Goal: Entertainment & Leisure: Browse casually

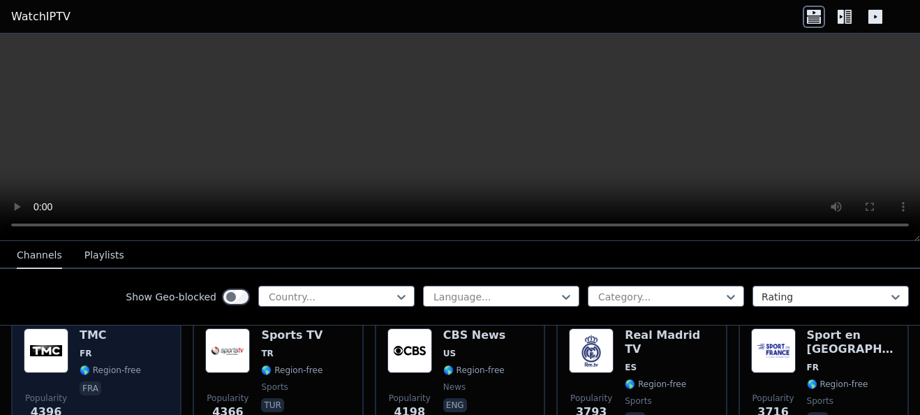
scroll to position [487, 0]
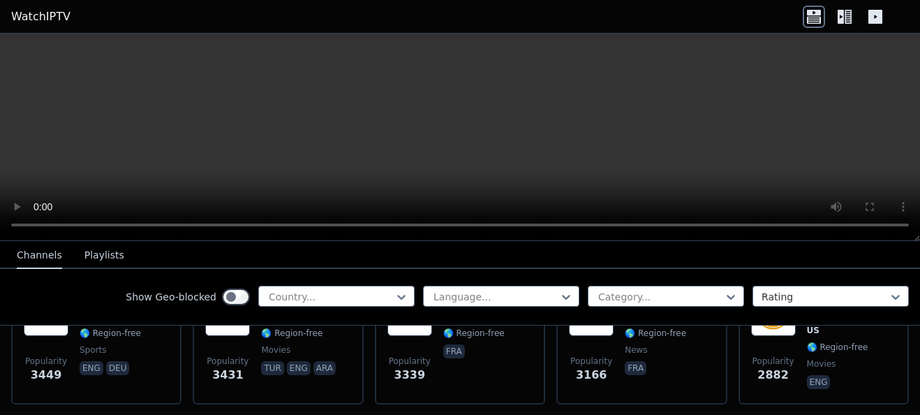
click at [869, 16] on icon at bounding box center [875, 17] width 14 height 14
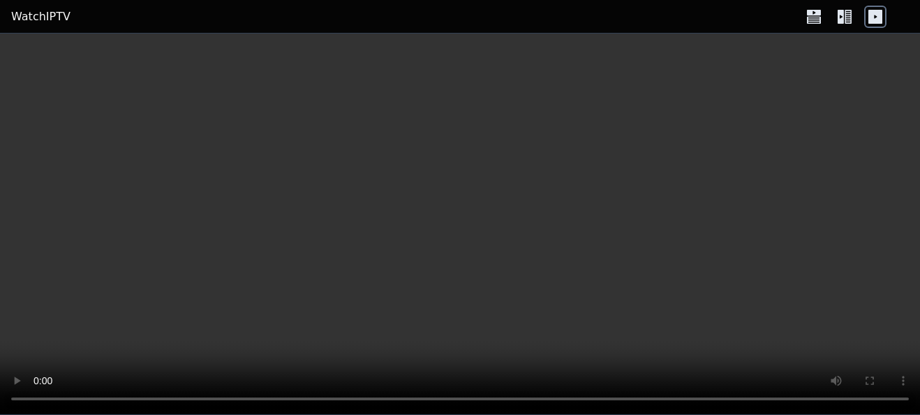
click at [869, 16] on icon at bounding box center [875, 17] width 14 height 14
click at [847, 16] on icon at bounding box center [844, 17] width 22 height 22
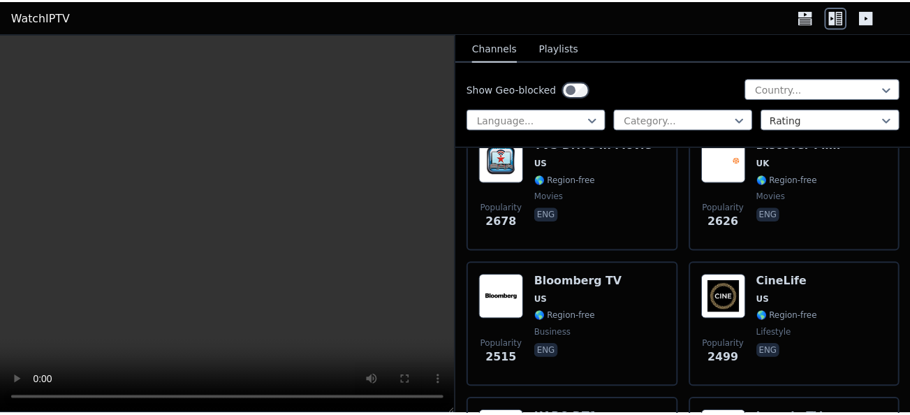
scroll to position [1423, 0]
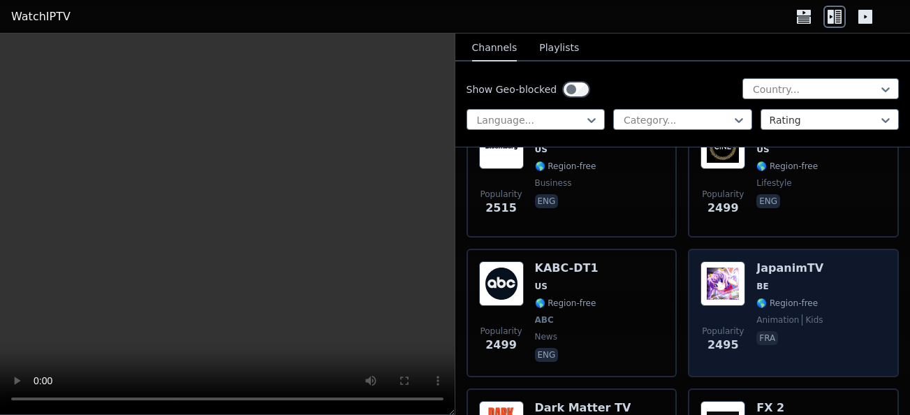
click at [735, 268] on img at bounding box center [722, 283] width 45 height 45
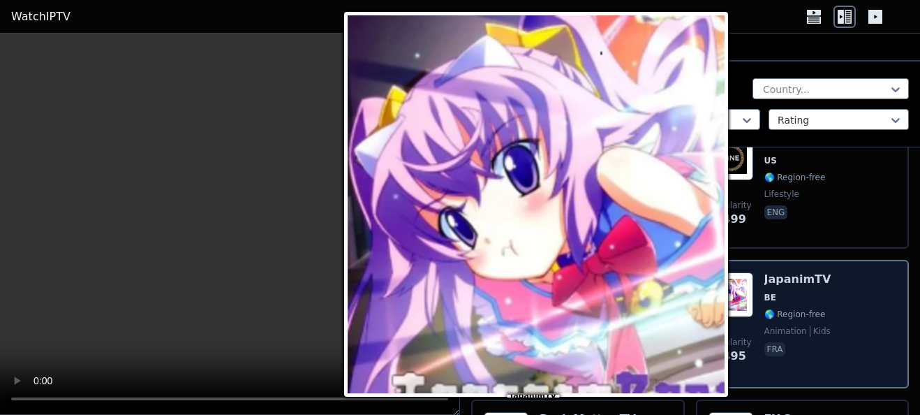
click at [732, 288] on img at bounding box center [731, 294] width 45 height 45
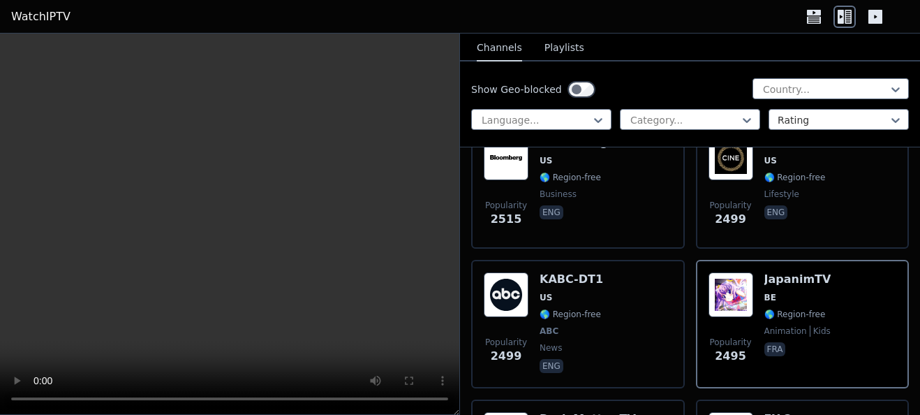
click at [284, 277] on video at bounding box center [229, 224] width 459 height 381
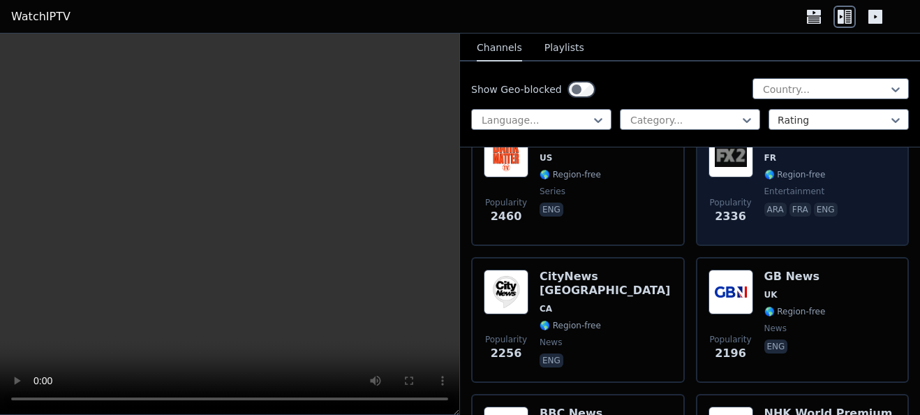
scroll to position [1841, 0]
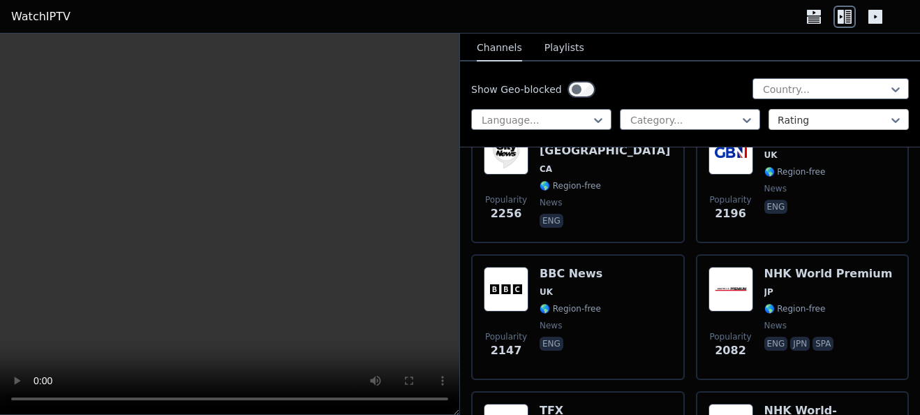
click at [805, 123] on div at bounding box center [833, 120] width 111 height 14
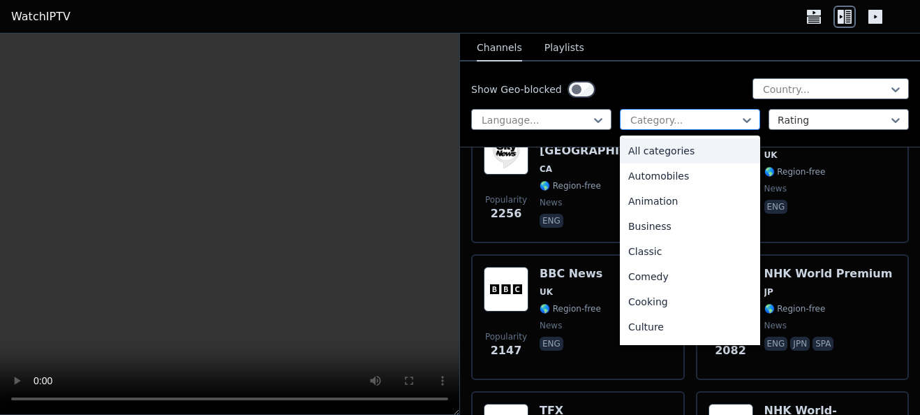
click at [665, 118] on div at bounding box center [684, 120] width 111 height 14
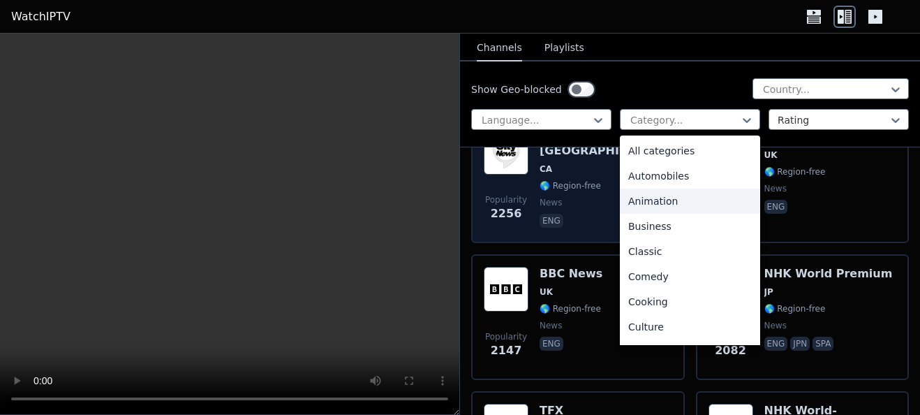
click at [672, 200] on div "Animation" at bounding box center [690, 200] width 140 height 25
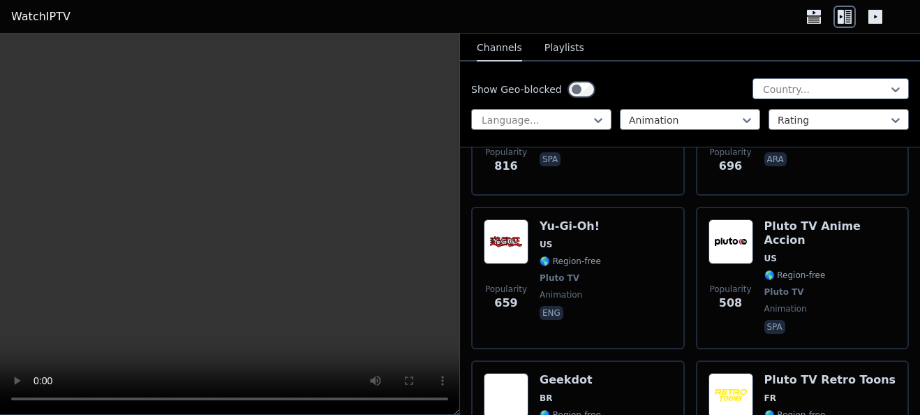
scroll to position [521, 0]
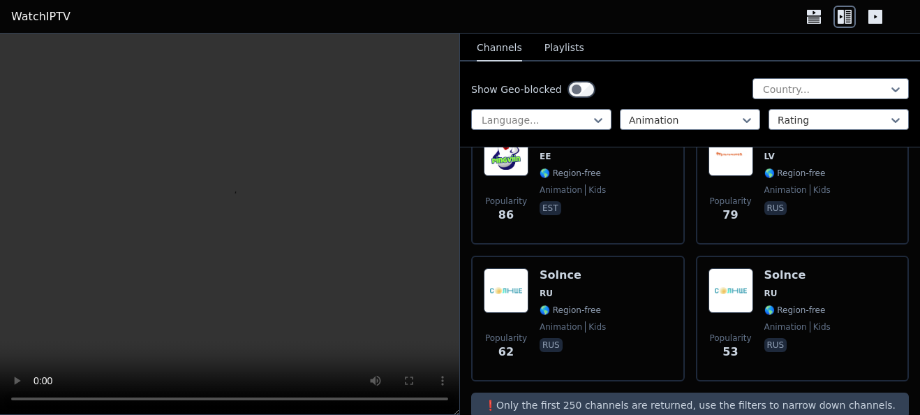
scroll to position [1079, 0]
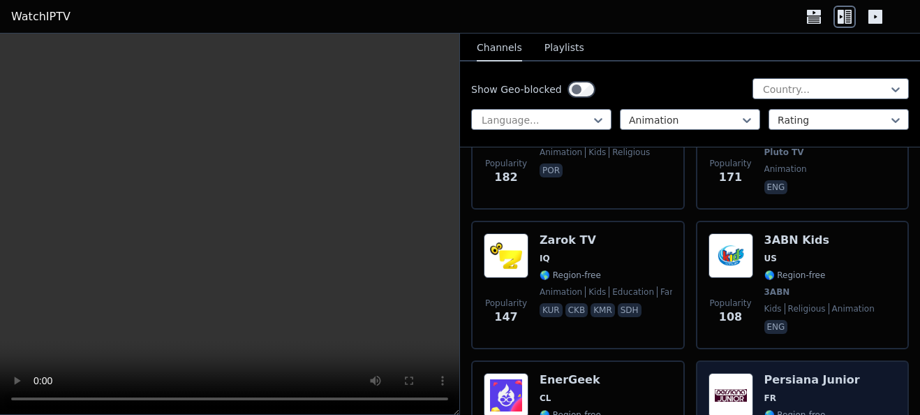
click at [720, 373] on img at bounding box center [731, 395] width 45 height 45
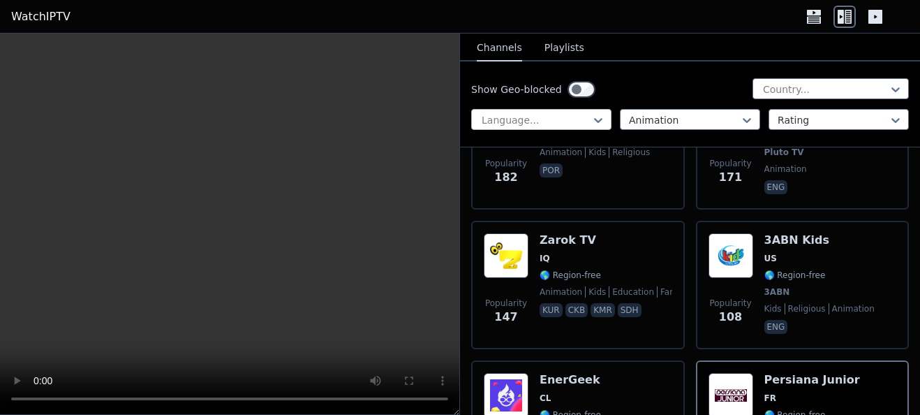
click at [581, 119] on div at bounding box center [535, 120] width 111 height 14
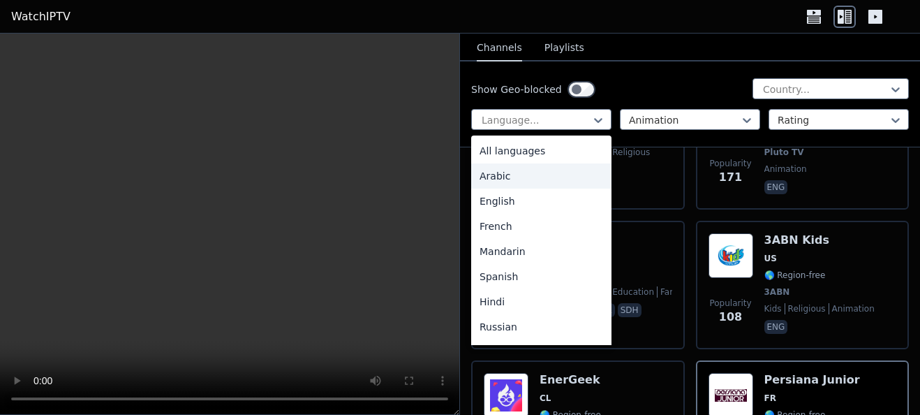
click at [540, 175] on div "Arabic" at bounding box center [541, 175] width 140 height 25
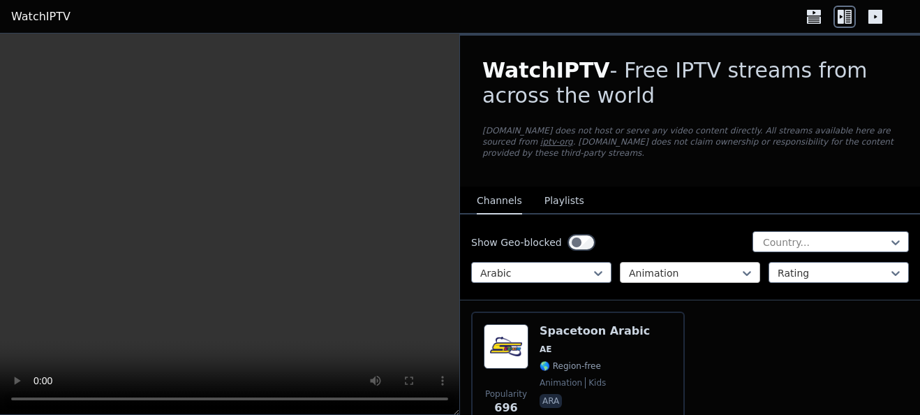
click at [692, 266] on div at bounding box center [684, 273] width 111 height 14
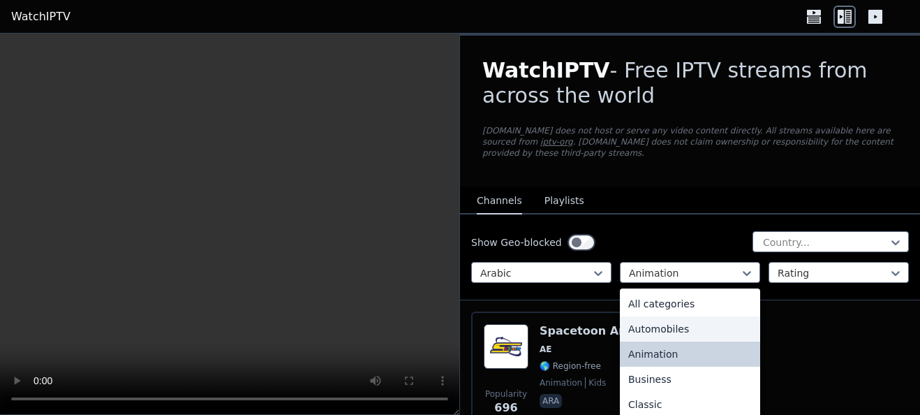
scroll to position [552, 0]
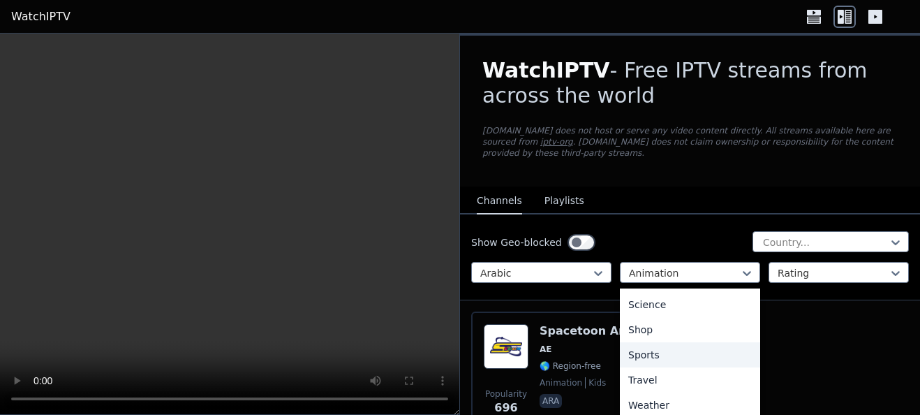
click at [689, 346] on div "Sports" at bounding box center [690, 354] width 140 height 25
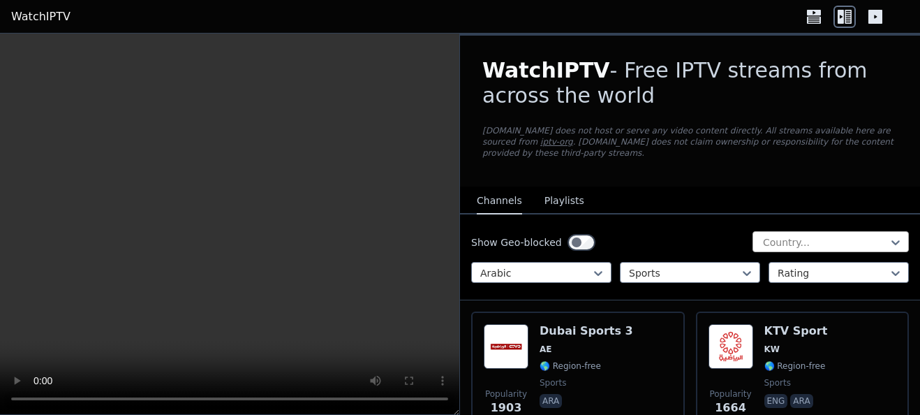
click at [762, 235] on div at bounding box center [825, 242] width 127 height 14
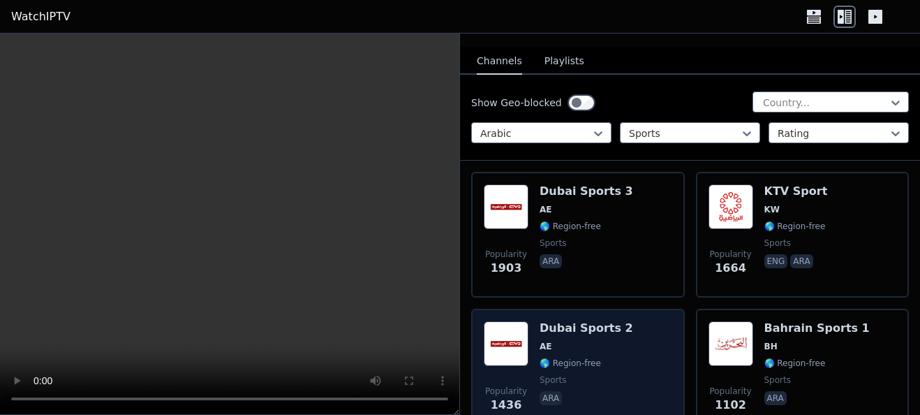
scroll to position [279, 0]
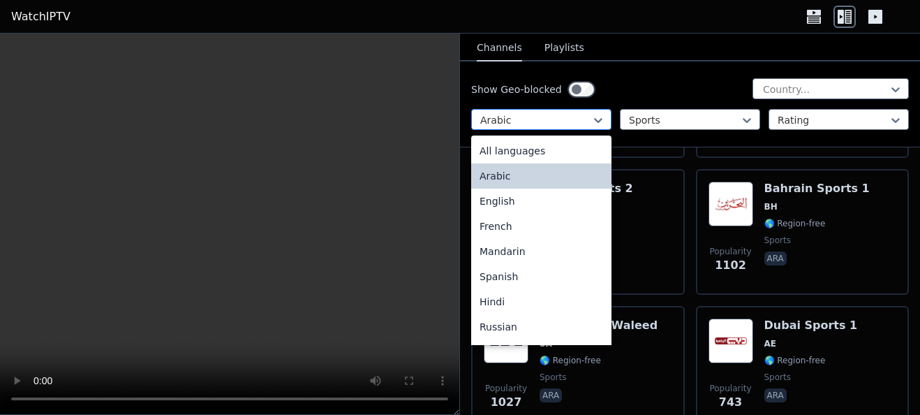
click at [566, 126] on div at bounding box center [535, 120] width 111 height 14
click at [669, 124] on div at bounding box center [684, 120] width 111 height 14
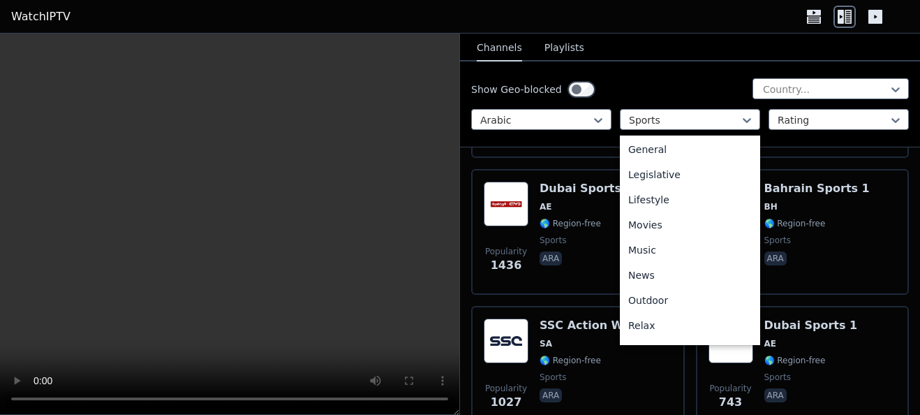
scroll to position [292, 0]
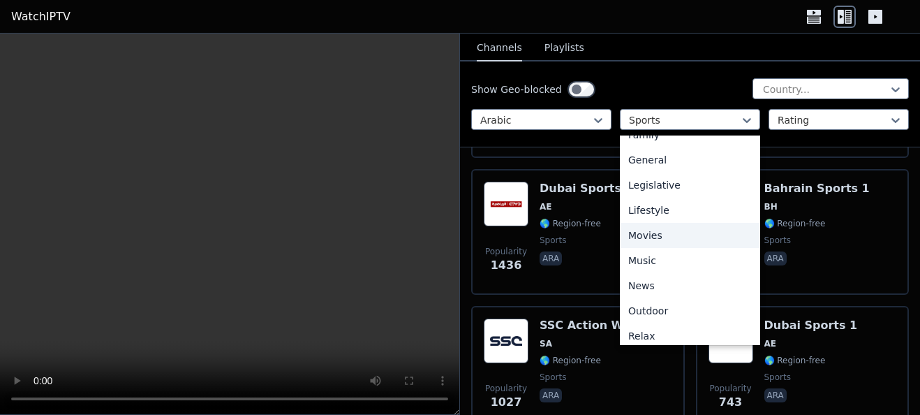
click at [717, 237] on div "Movies" at bounding box center [690, 235] width 140 height 25
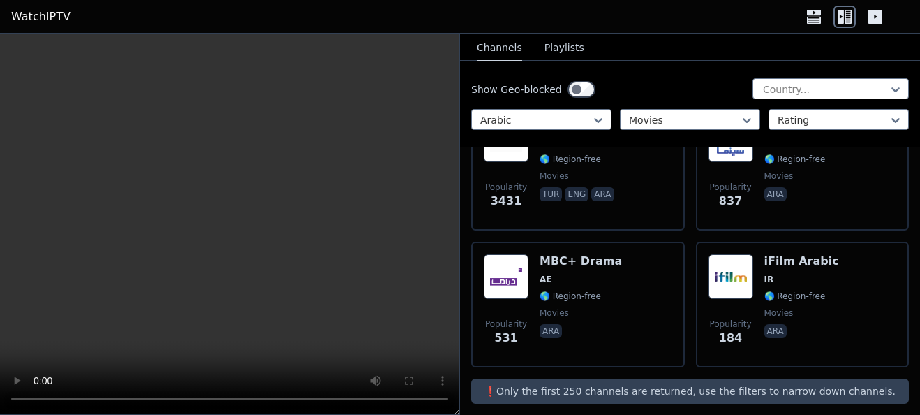
scroll to position [67, 0]
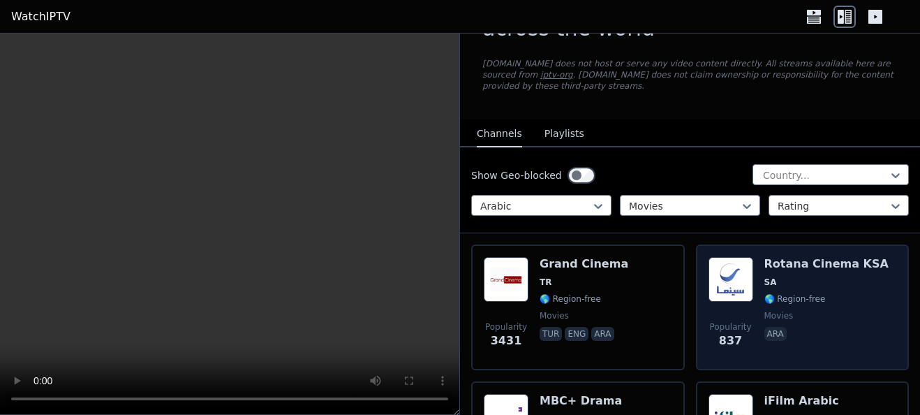
click at [747, 270] on img at bounding box center [731, 279] width 45 height 45
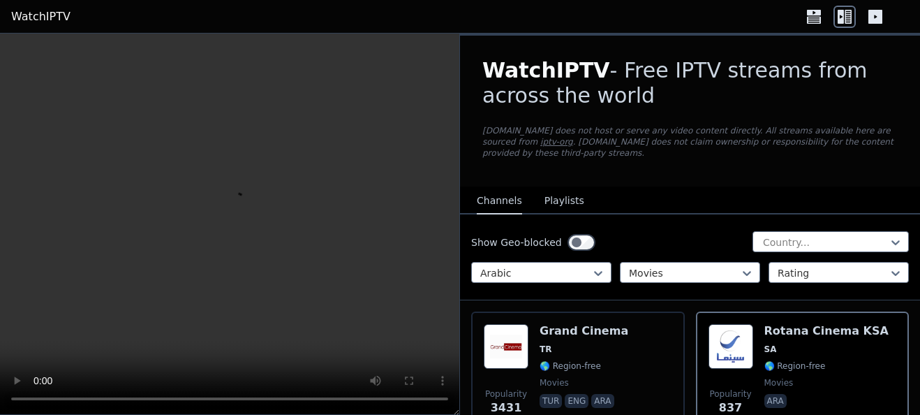
scroll to position [207, 0]
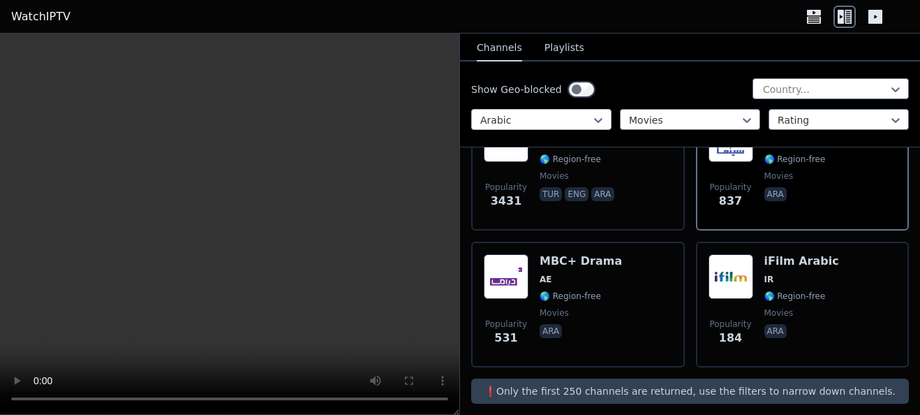
click at [579, 115] on div at bounding box center [535, 120] width 111 height 14
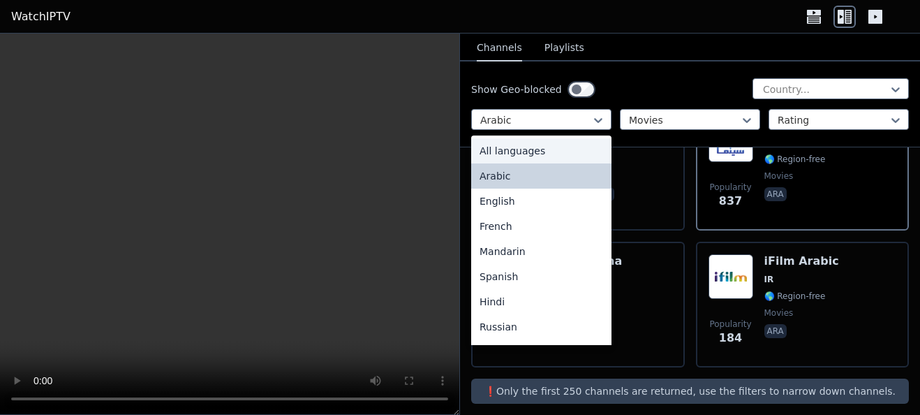
click at [561, 147] on div "All languages" at bounding box center [541, 150] width 140 height 25
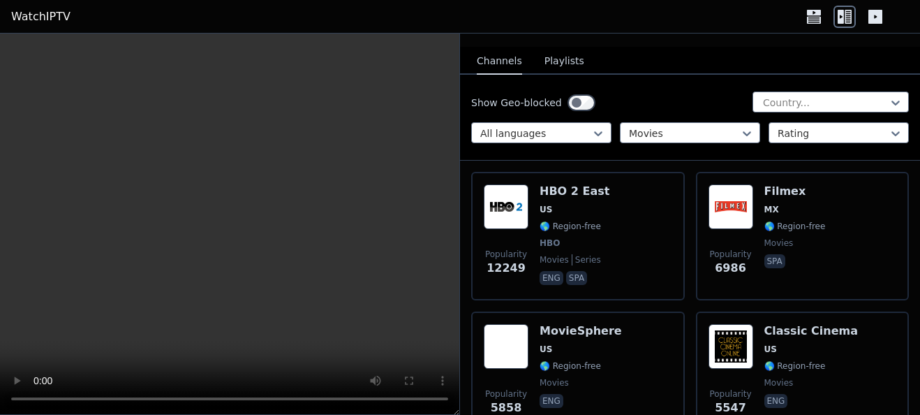
scroll to position [521, 0]
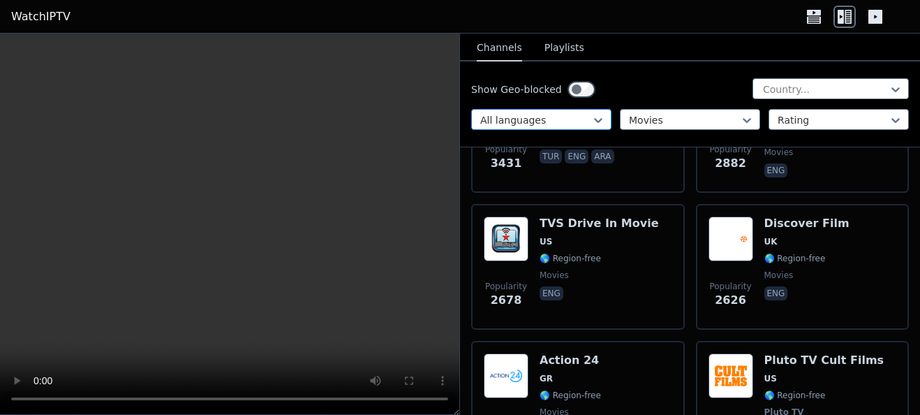
click at [575, 116] on div at bounding box center [535, 120] width 111 height 14
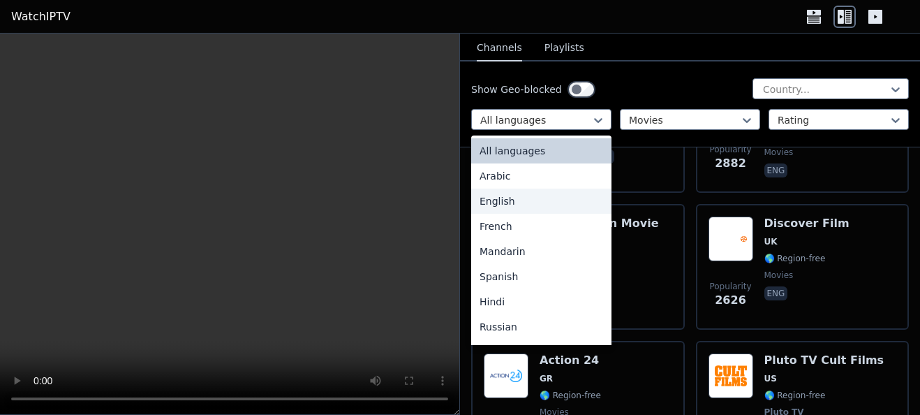
click at [547, 207] on div "English" at bounding box center [541, 200] width 140 height 25
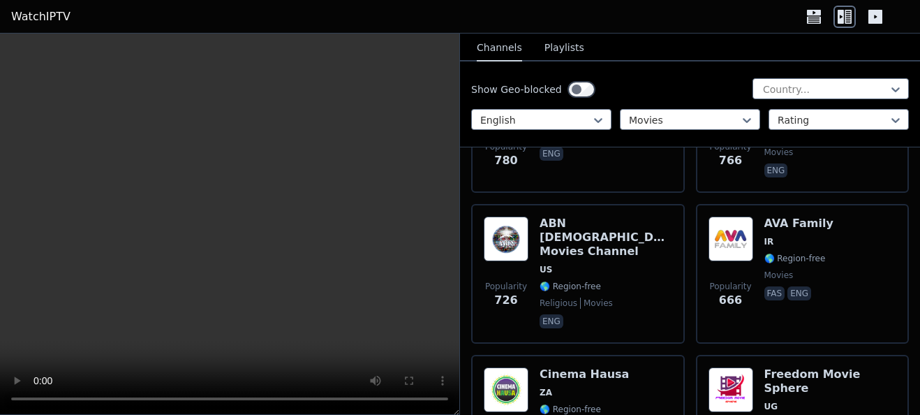
scroll to position [1358, 0]
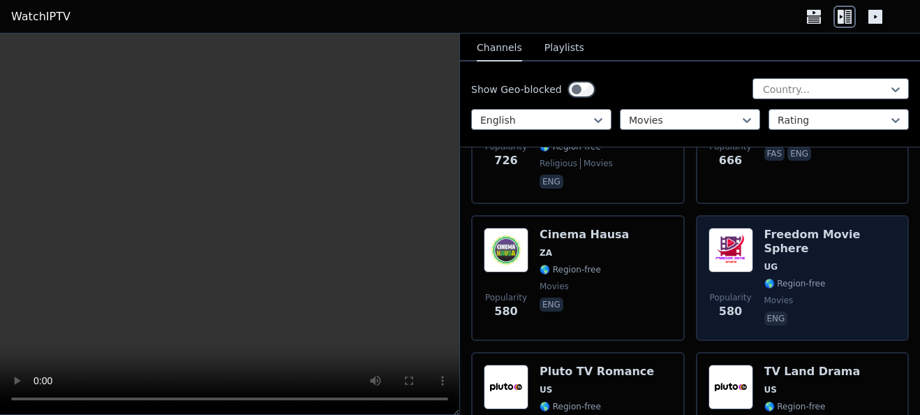
click at [782, 295] on span "movies" at bounding box center [778, 300] width 29 height 11
click at [802, 295] on span "movies" at bounding box center [830, 300] width 133 height 11
click at [803, 295] on span "movies" at bounding box center [830, 300] width 133 height 11
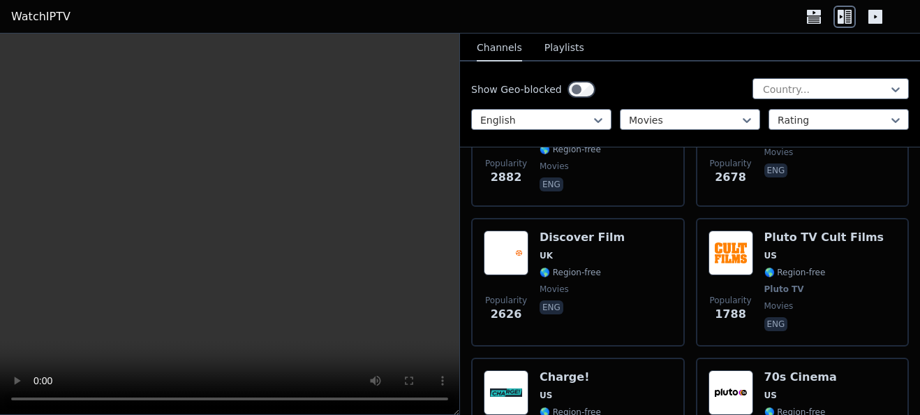
scroll to position [410, 0]
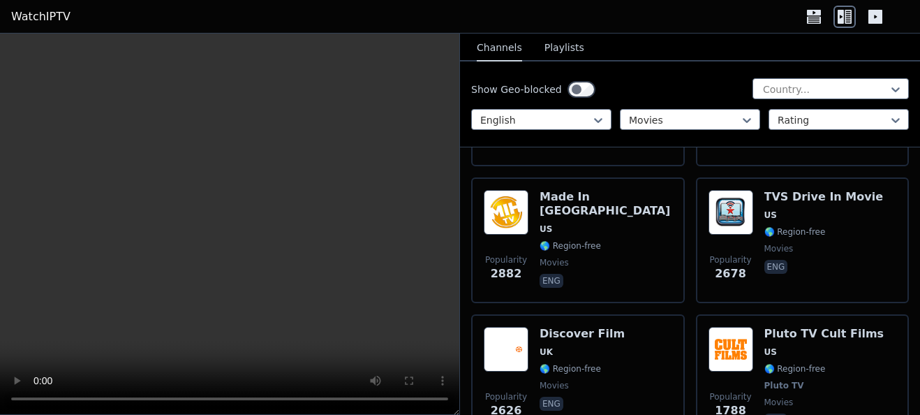
click at [572, 50] on button "Playlists" at bounding box center [564, 48] width 40 height 27
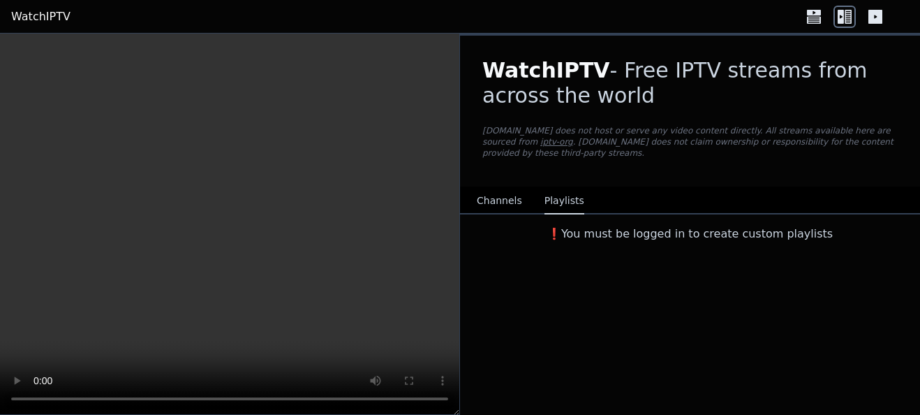
click at [500, 188] on button "Channels" at bounding box center [499, 201] width 45 height 27
